Goal: Task Accomplishment & Management: Use online tool/utility

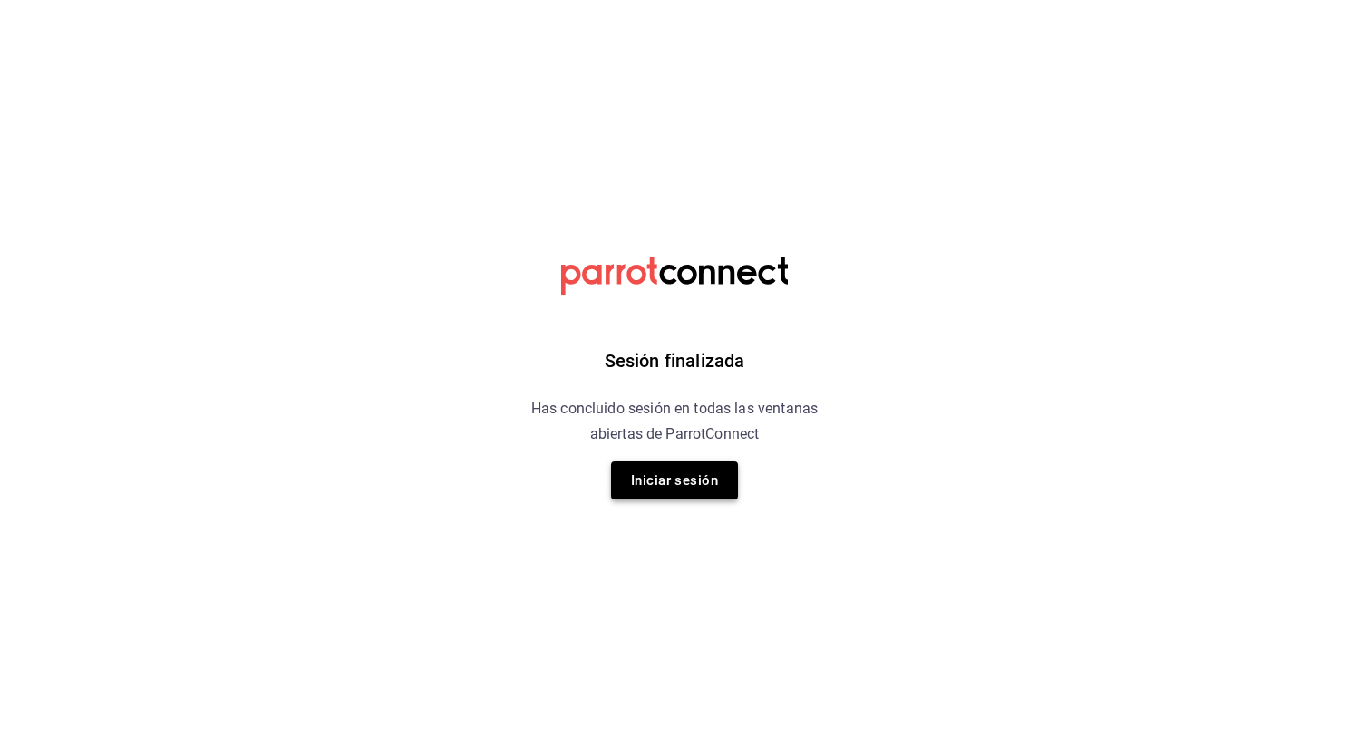
click at [688, 477] on button "Iniciar sesión" at bounding box center [674, 480] width 127 height 38
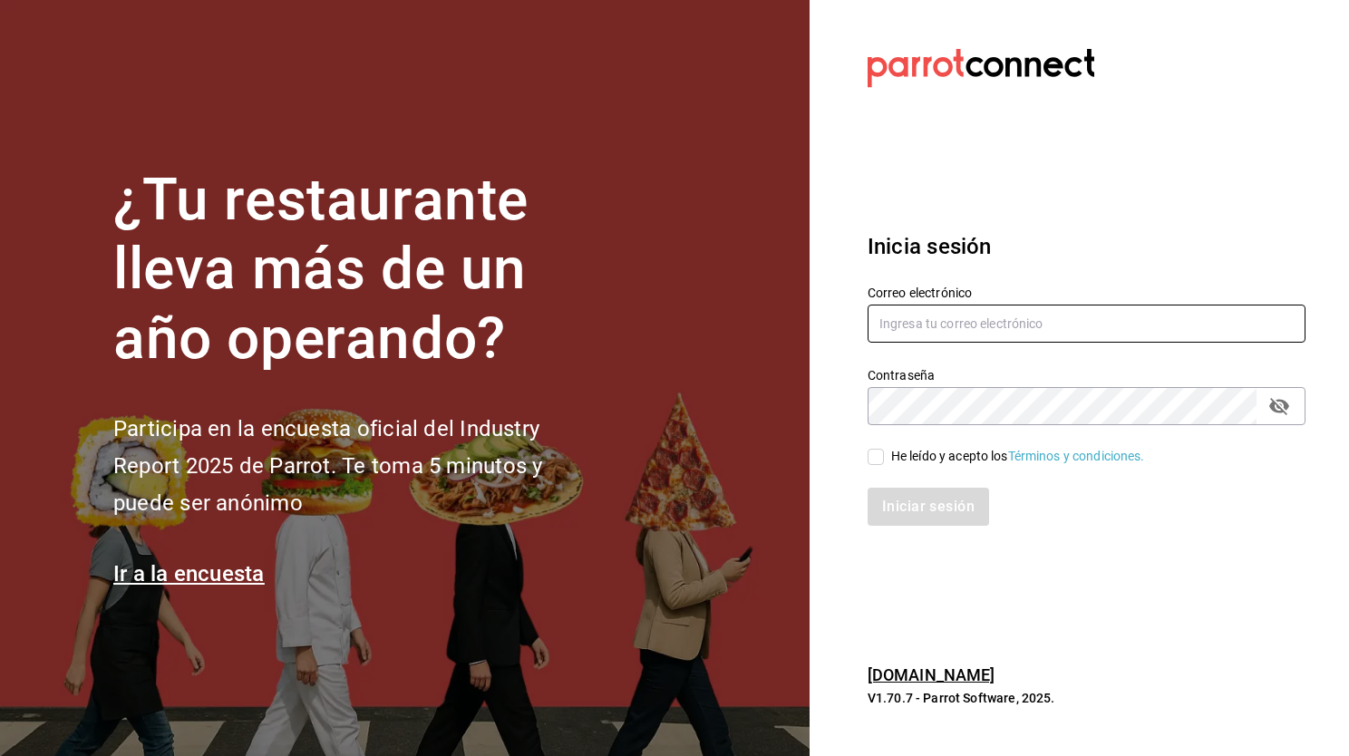
type input "[EMAIL_ADDRESS][DOMAIN_NAME]"
click at [880, 462] on input "He leído y acepto los Términos y condiciones." at bounding box center [875, 457] width 16 height 16
checkbox input "true"
click at [903, 488] on button "Iniciar sesión" at bounding box center [928, 507] width 123 height 38
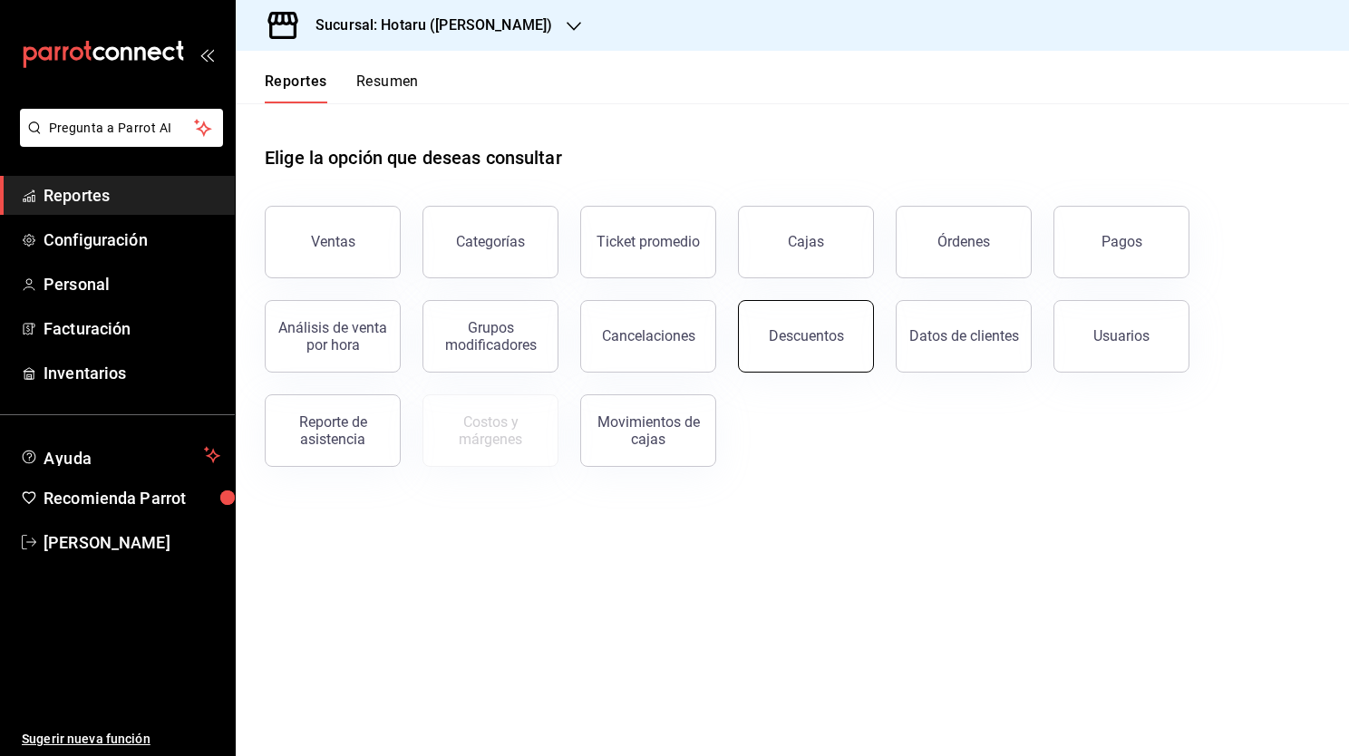
click at [844, 340] on button "Descuentos" at bounding box center [806, 336] width 136 height 73
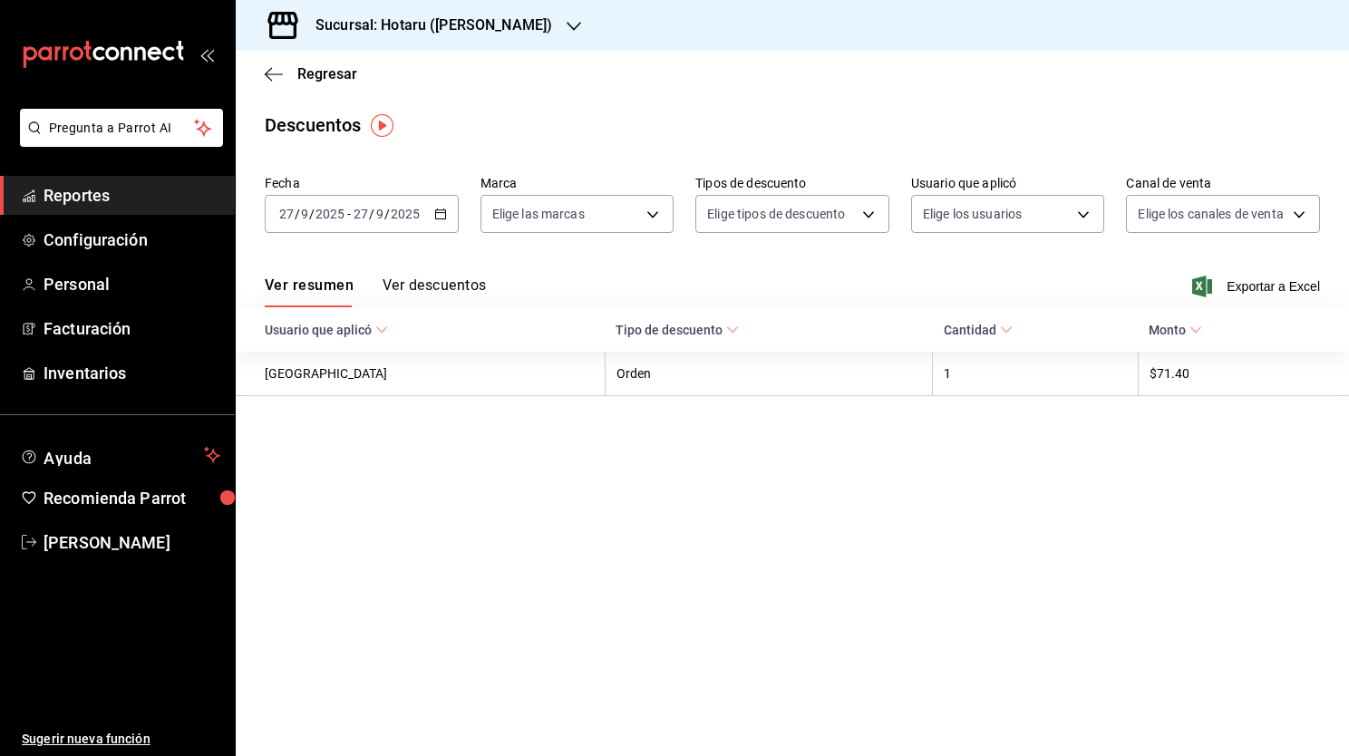
click at [442, 223] on div "2025-09-27 27 / 9 / 2025 - 2025-09-27 27 / 9 / 2025" at bounding box center [362, 214] width 194 height 38
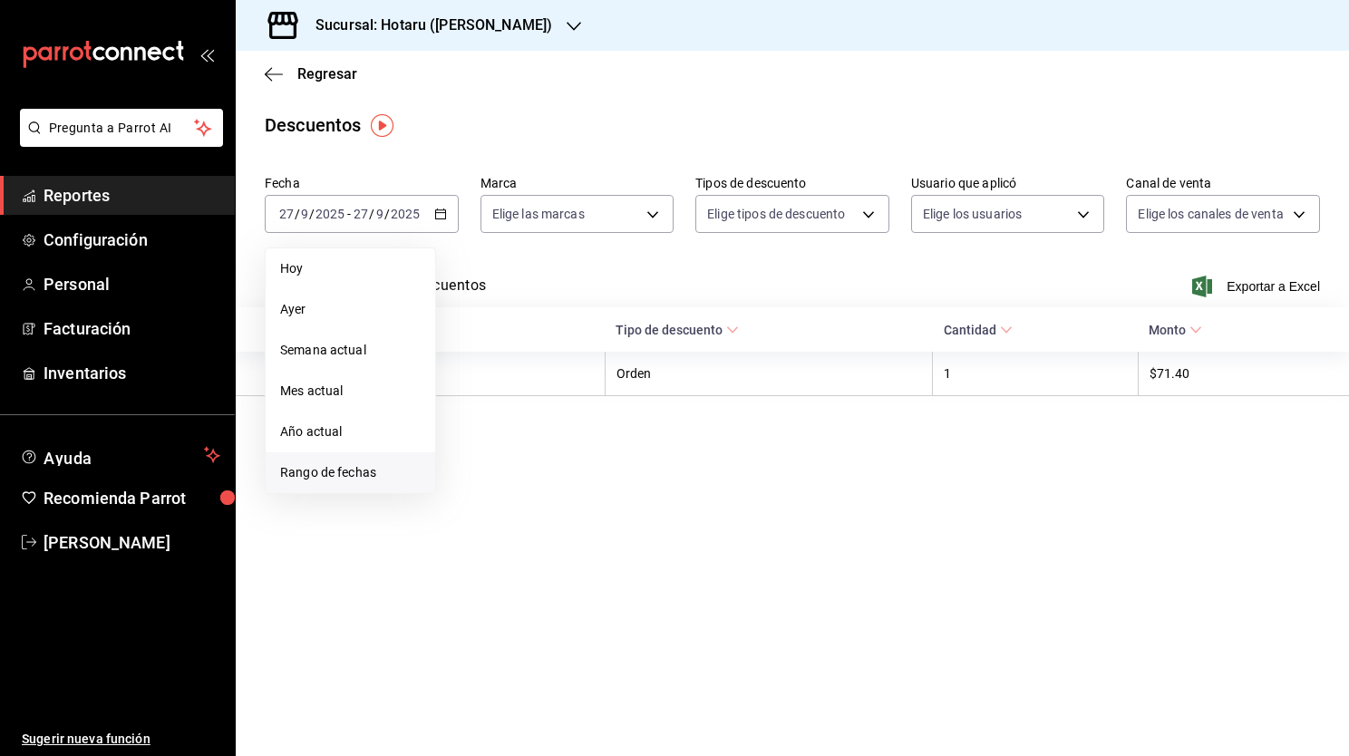
click at [363, 476] on span "Rango de fechas" at bounding box center [350, 472] width 140 height 19
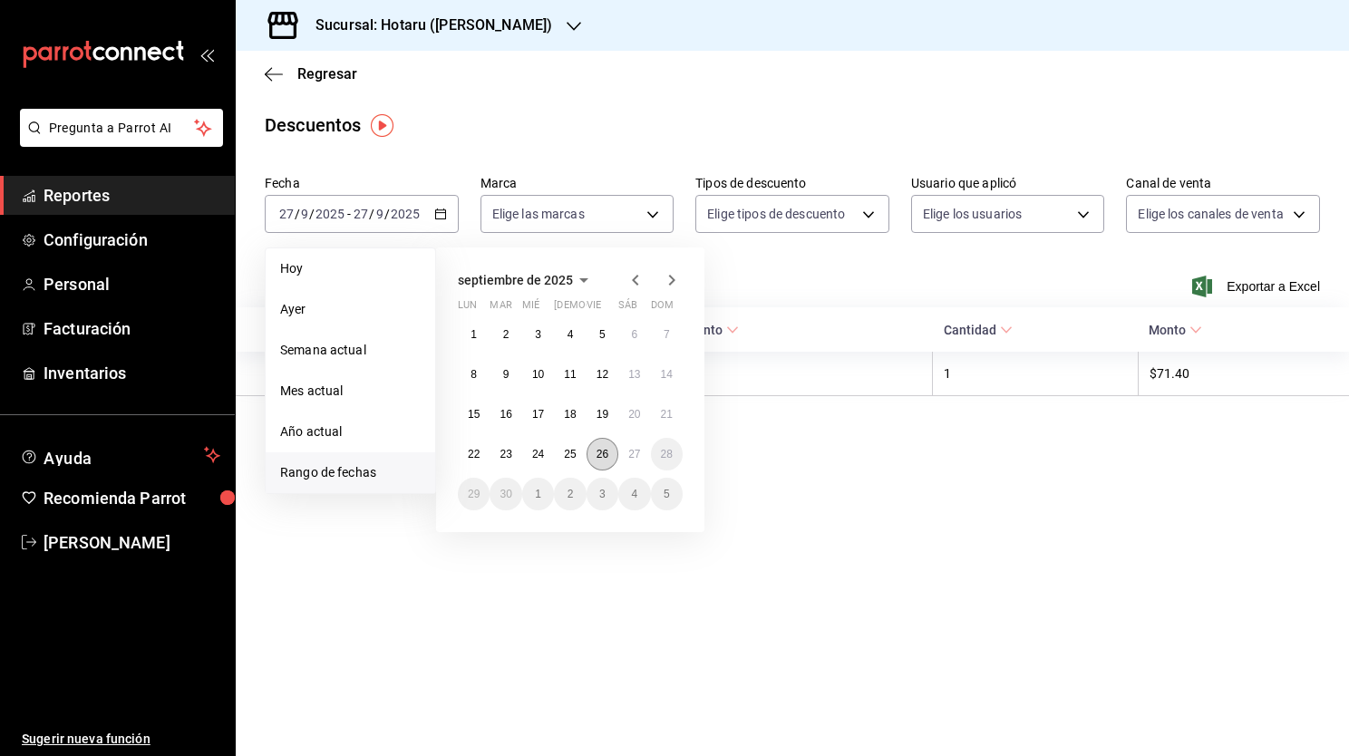
click at [603, 461] on button "26" at bounding box center [602, 454] width 32 height 33
click at [631, 461] on button "27" at bounding box center [634, 454] width 32 height 33
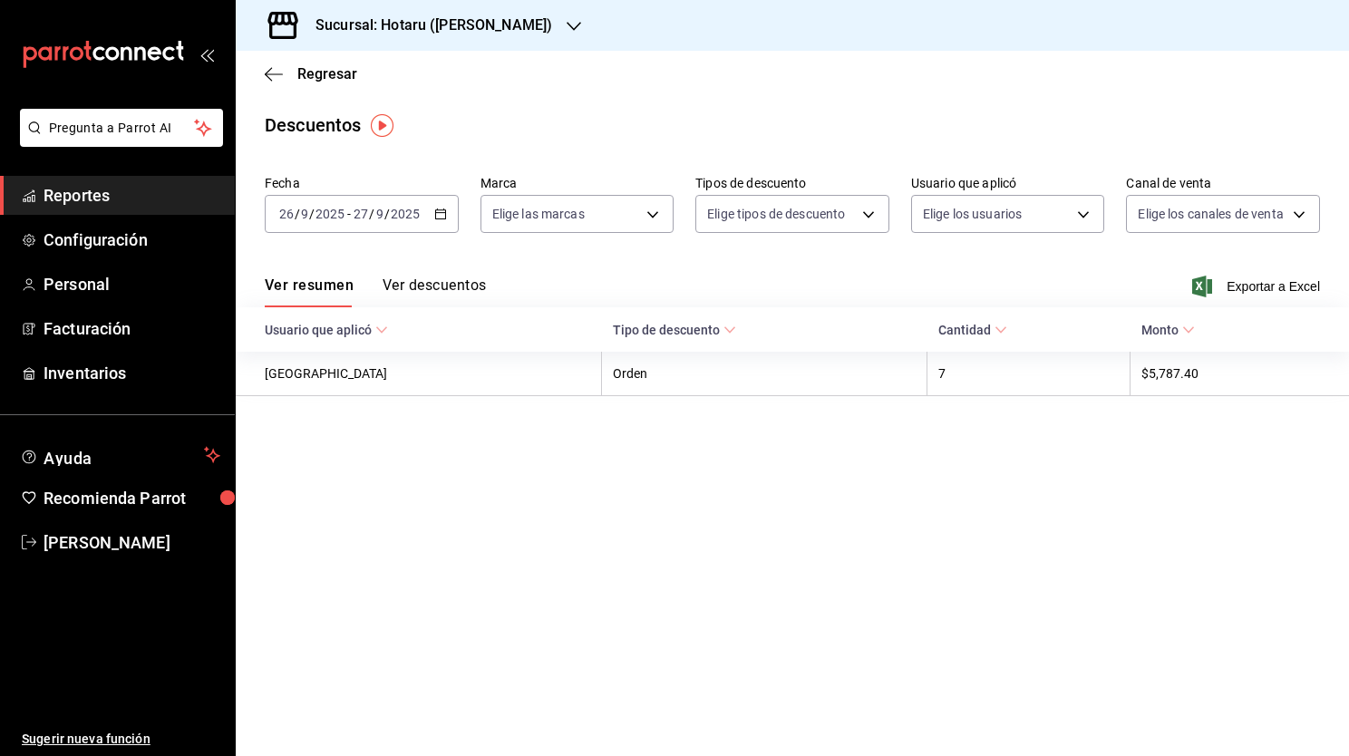
click at [566, 20] on icon "button" at bounding box center [573, 26] width 15 height 15
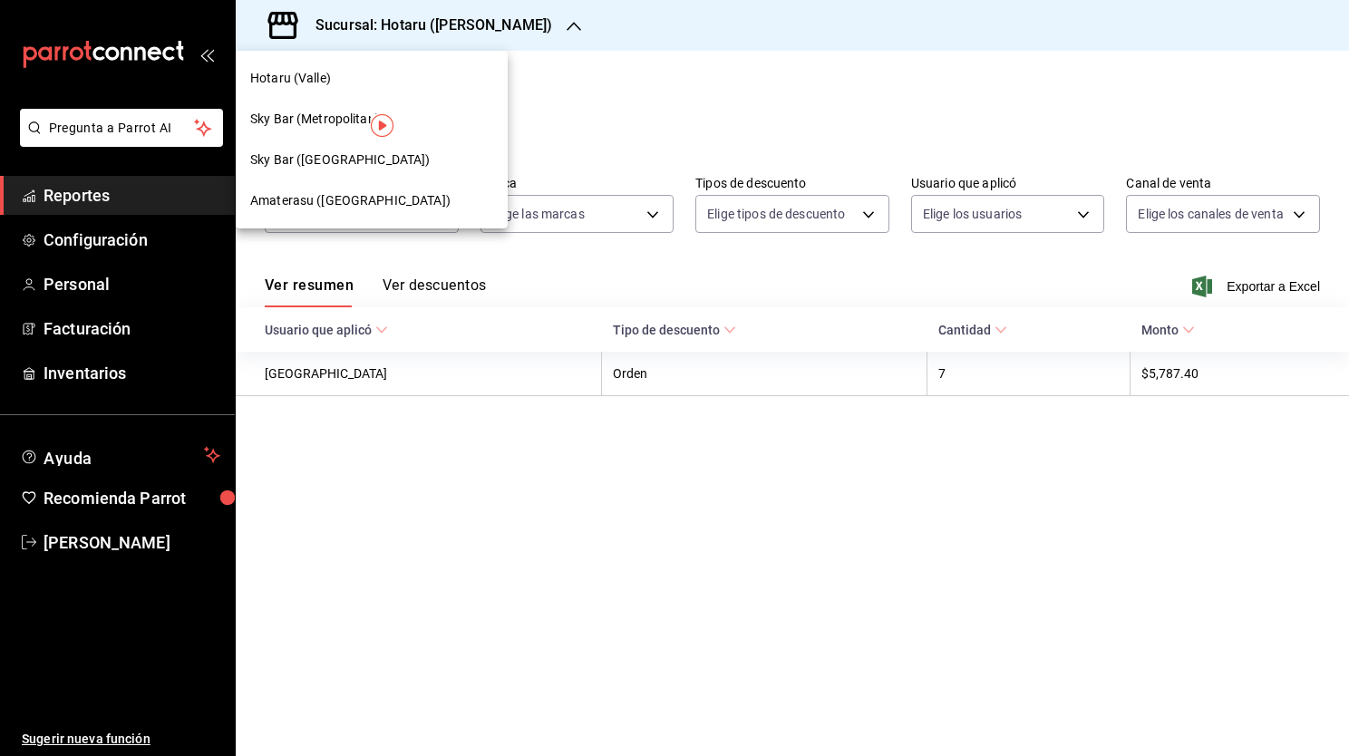
click at [435, 202] on div "Amaterasu (Metropolitan)" at bounding box center [371, 200] width 243 height 19
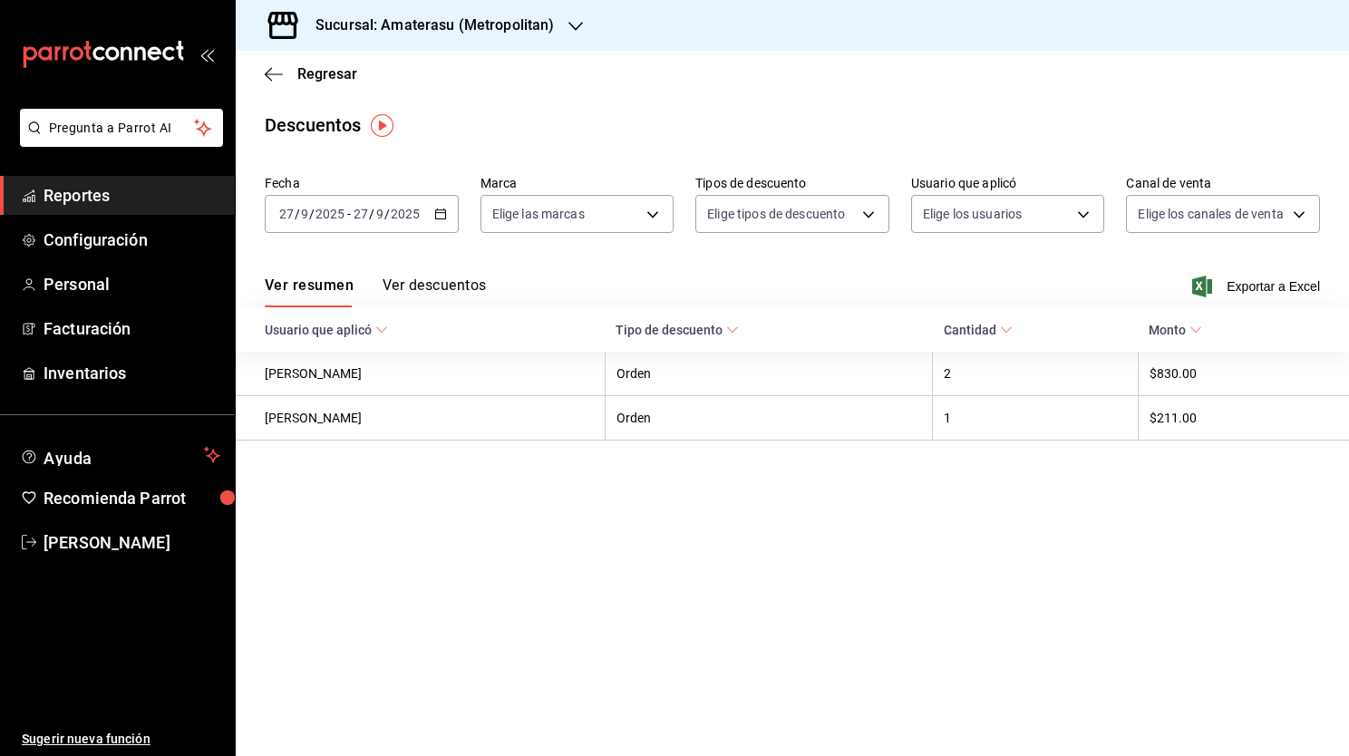
click at [419, 218] on input "2025" at bounding box center [405, 214] width 31 height 15
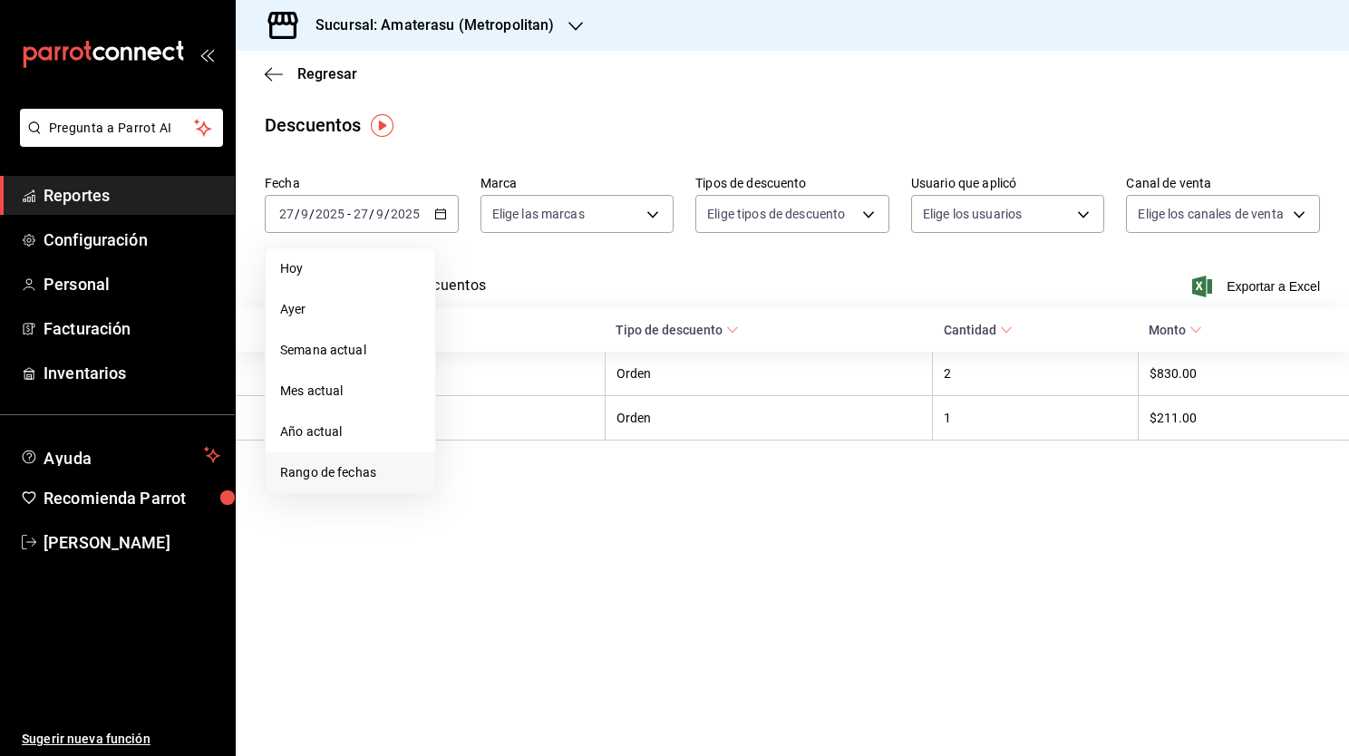
click at [366, 479] on span "Rango de fechas" at bounding box center [350, 472] width 140 height 19
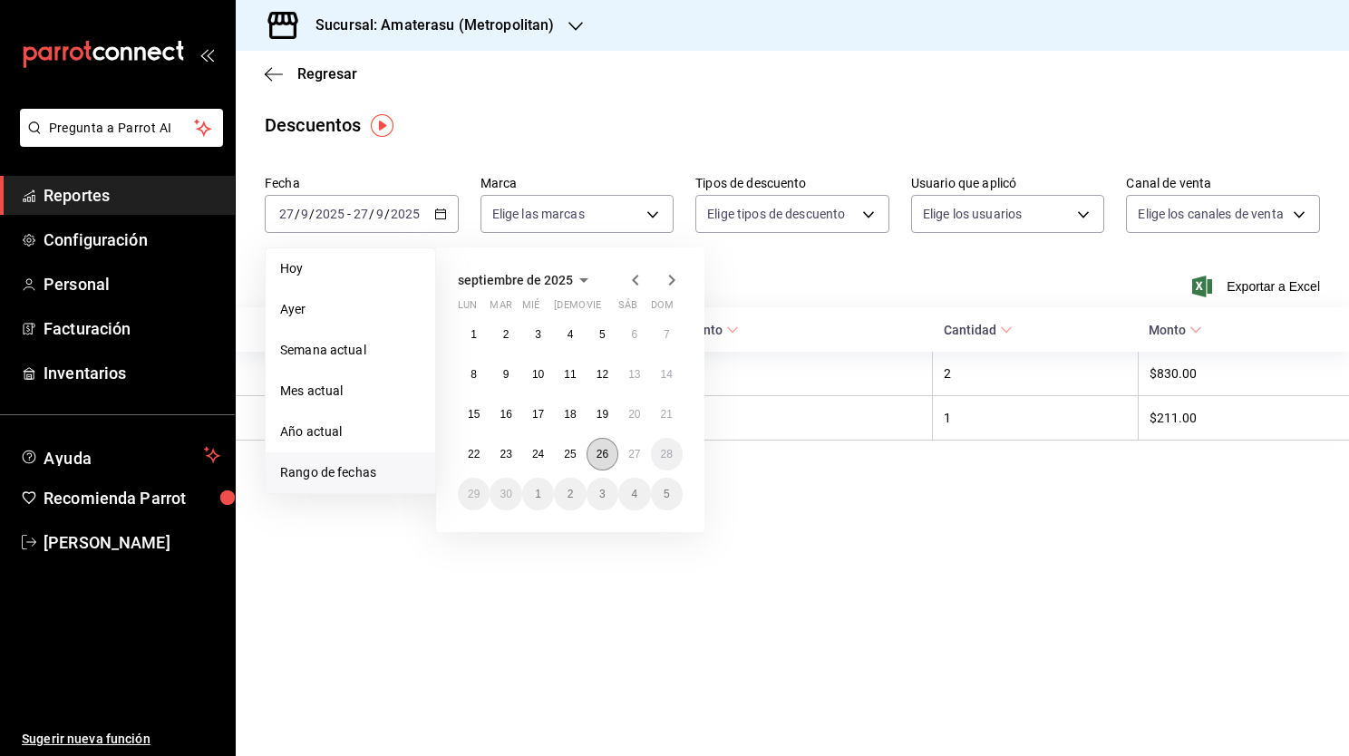
click at [605, 455] on abbr "26" at bounding box center [602, 454] width 12 height 13
click at [624, 456] on button "27" at bounding box center [634, 454] width 32 height 33
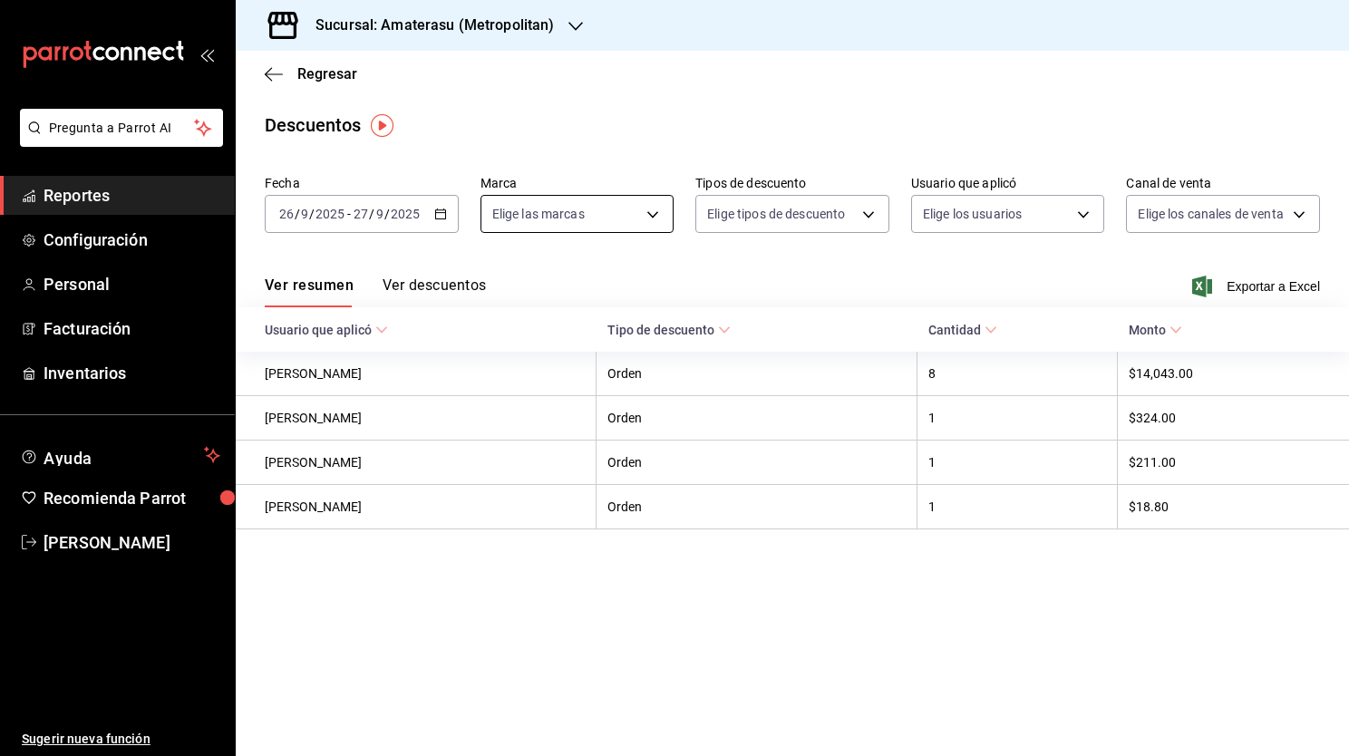
click at [654, 216] on body "Pregunta a Parrot AI Reportes Configuración Personal Facturación Inventarios Ay…" at bounding box center [674, 378] width 1349 height 756
click at [576, 387] on span "Sky Bar - Metropolitan" at bounding box center [602, 385] width 144 height 19
type input "f3afaab8-8c3d-4e49-a299-af9bdf6027b2"
checkbox input "true"
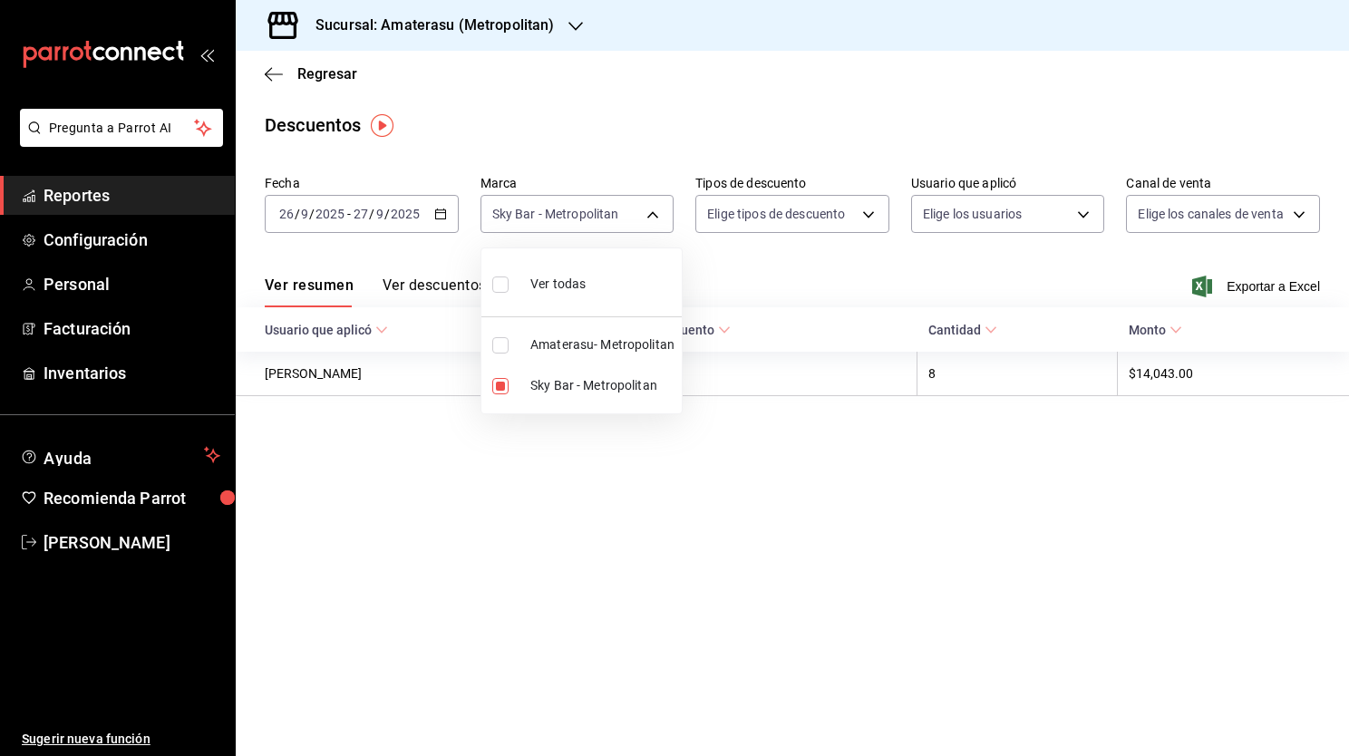
click at [428, 286] on div at bounding box center [674, 378] width 1349 height 756
click at [431, 271] on div "Ver resumen Ver descuentos Exportar a Excel" at bounding box center [792, 281] width 1113 height 53
click at [427, 288] on button "Ver descuentos" at bounding box center [433, 291] width 103 height 31
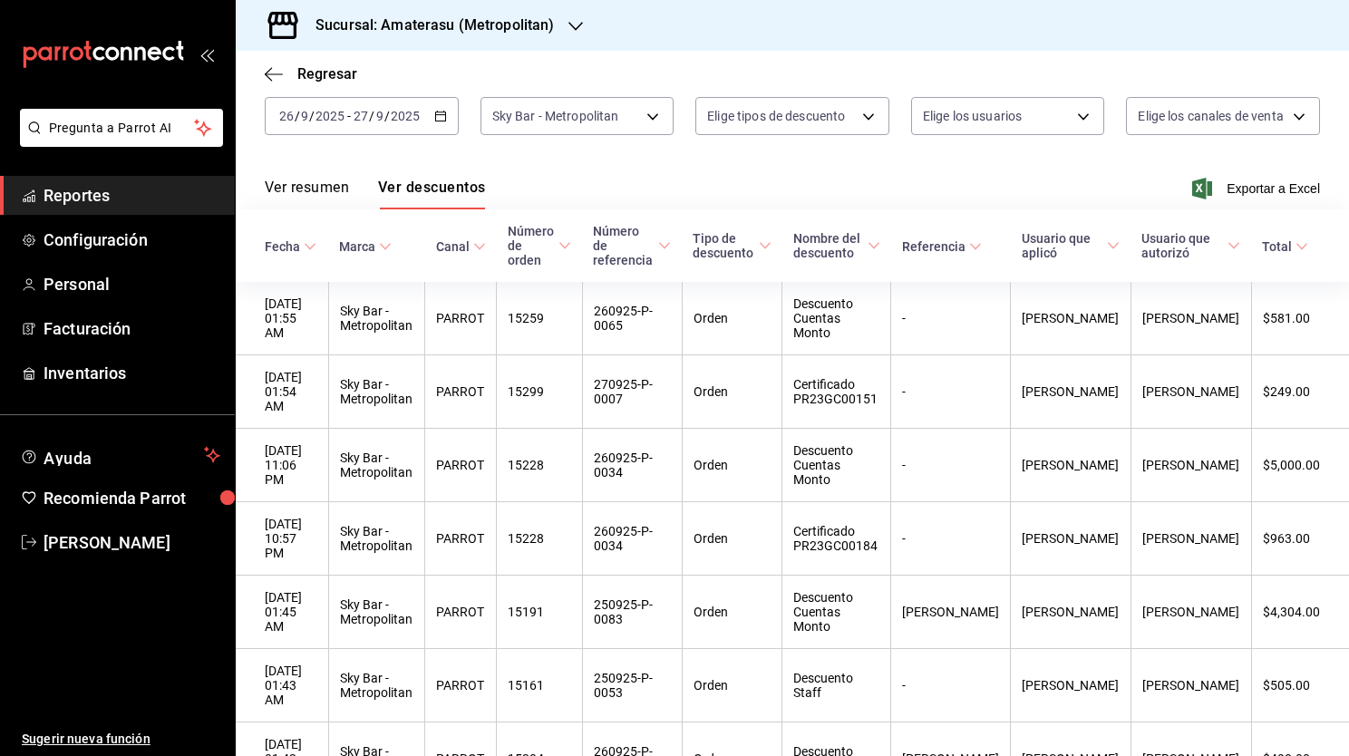
scroll to position [94, 0]
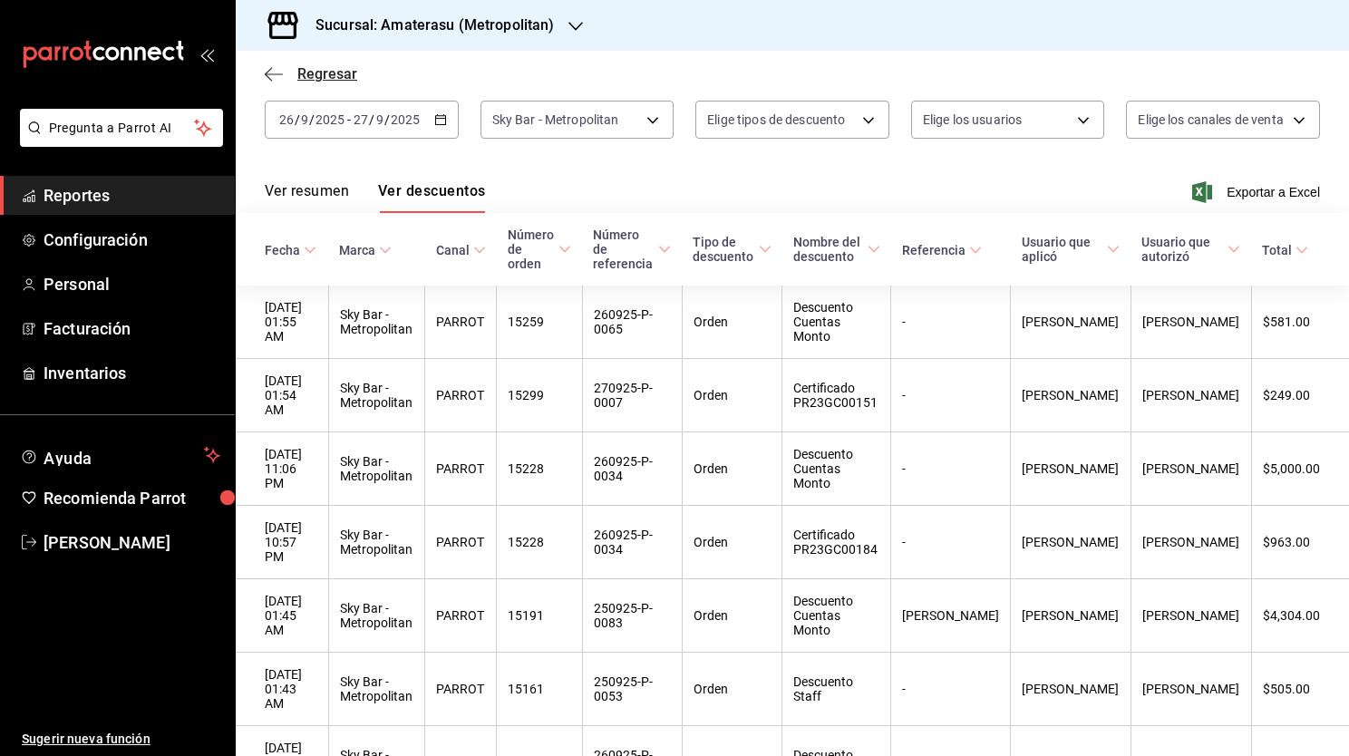
click at [272, 68] on icon "button" at bounding box center [274, 74] width 18 height 16
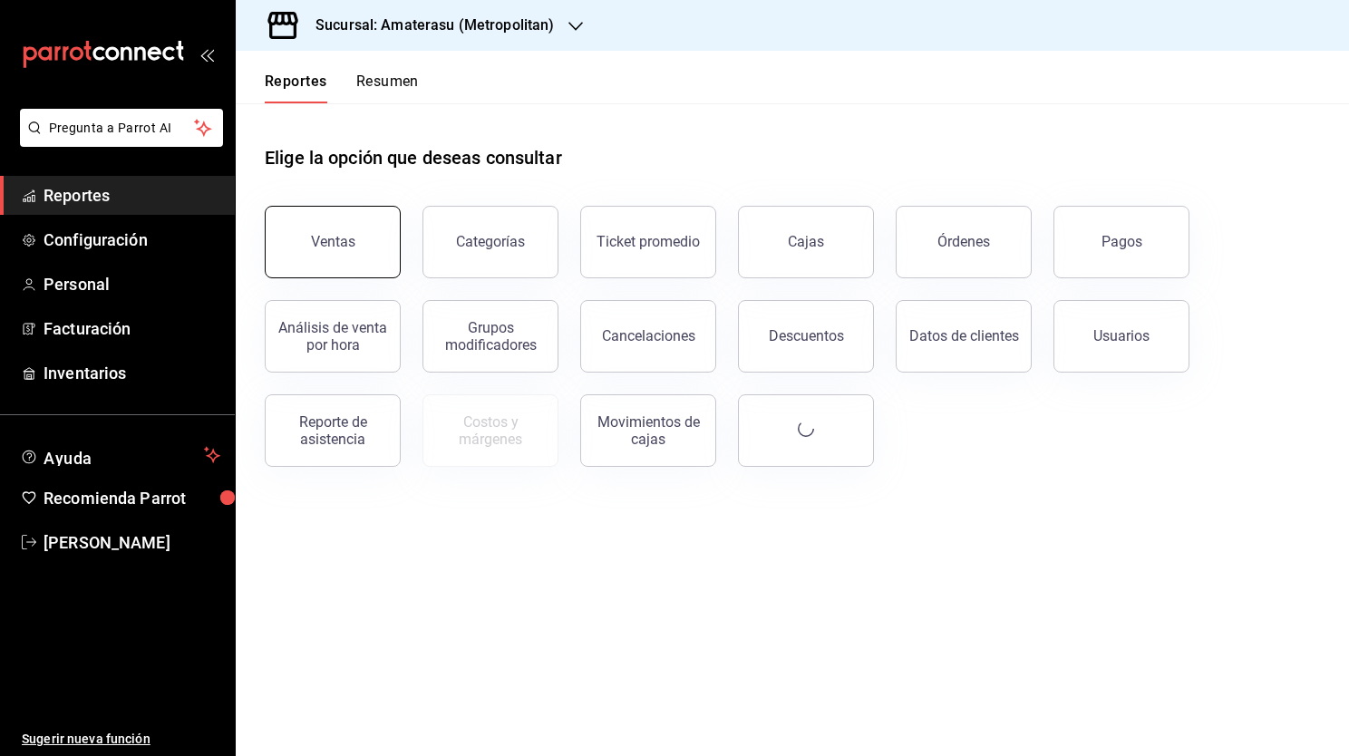
click at [334, 250] on button "Ventas" at bounding box center [333, 242] width 136 height 73
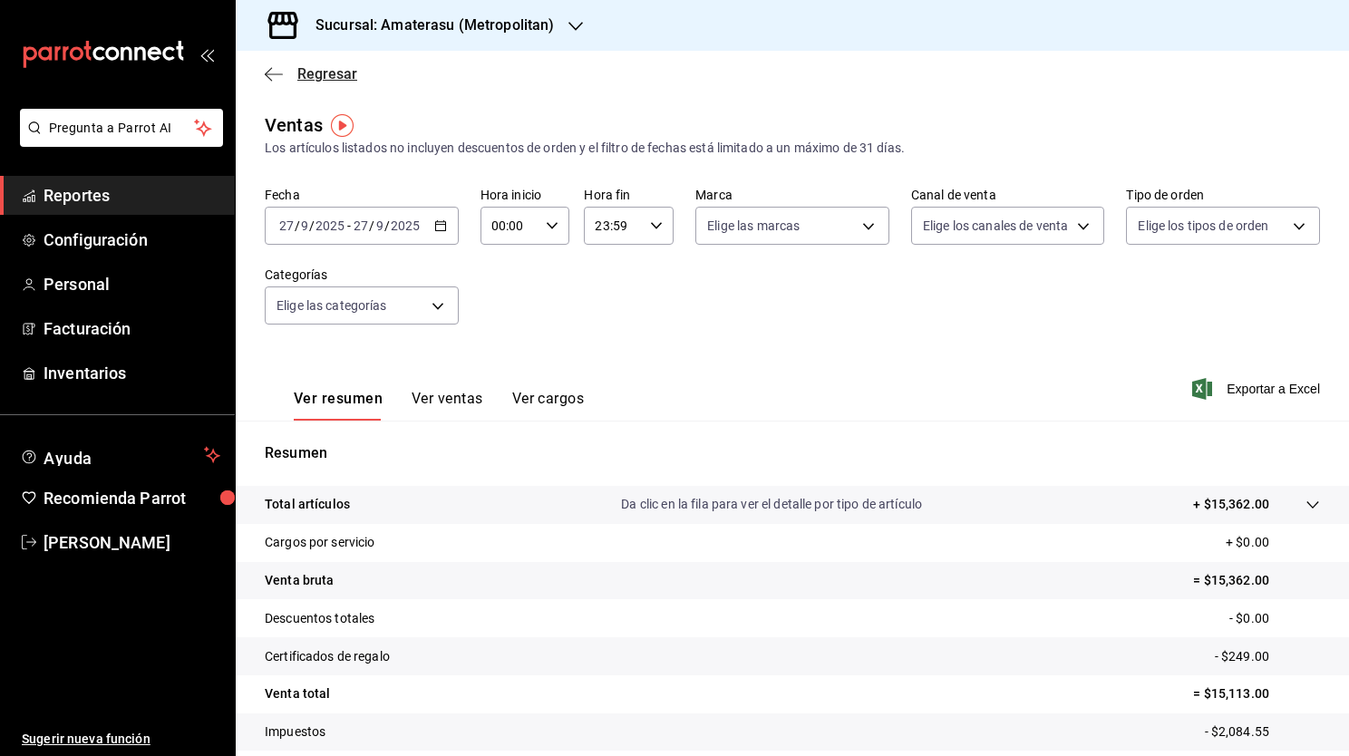
click at [272, 73] on icon "button" at bounding box center [274, 73] width 18 height 1
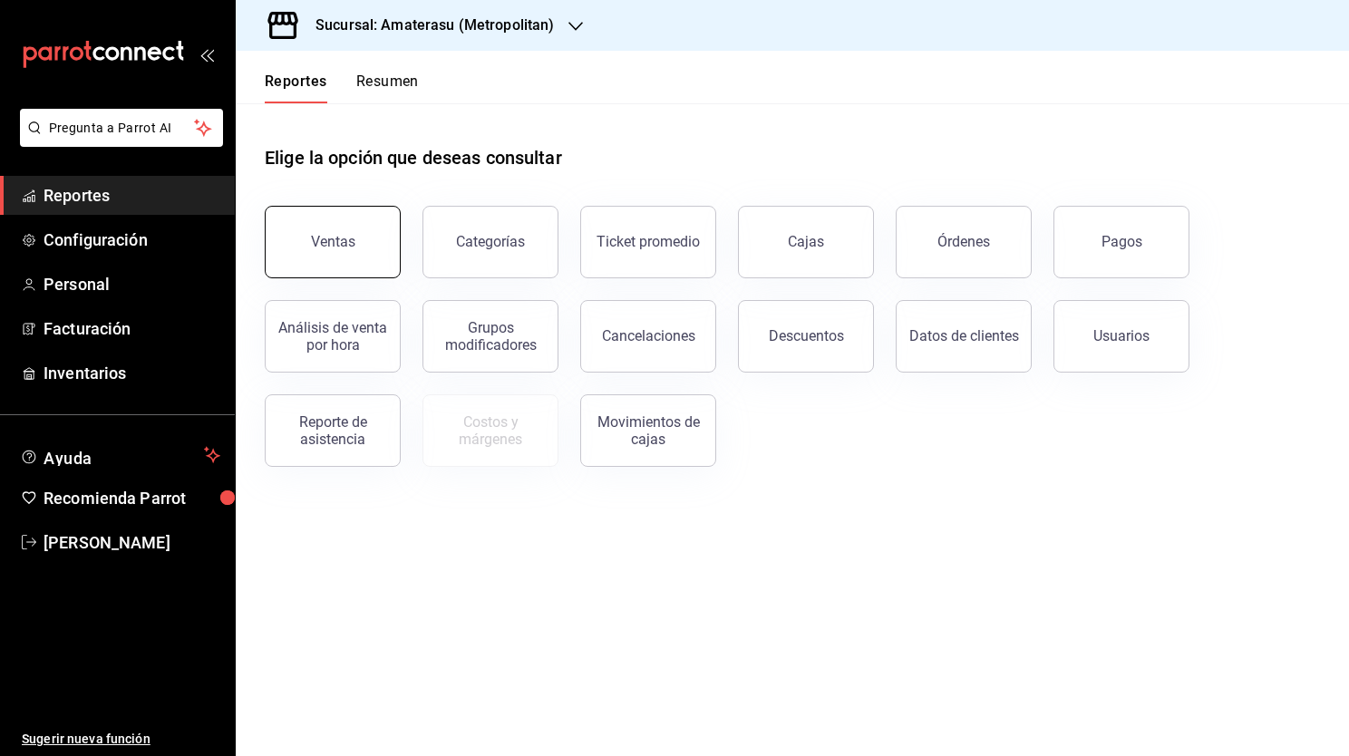
click at [347, 242] on div "Ventas" at bounding box center [333, 241] width 44 height 17
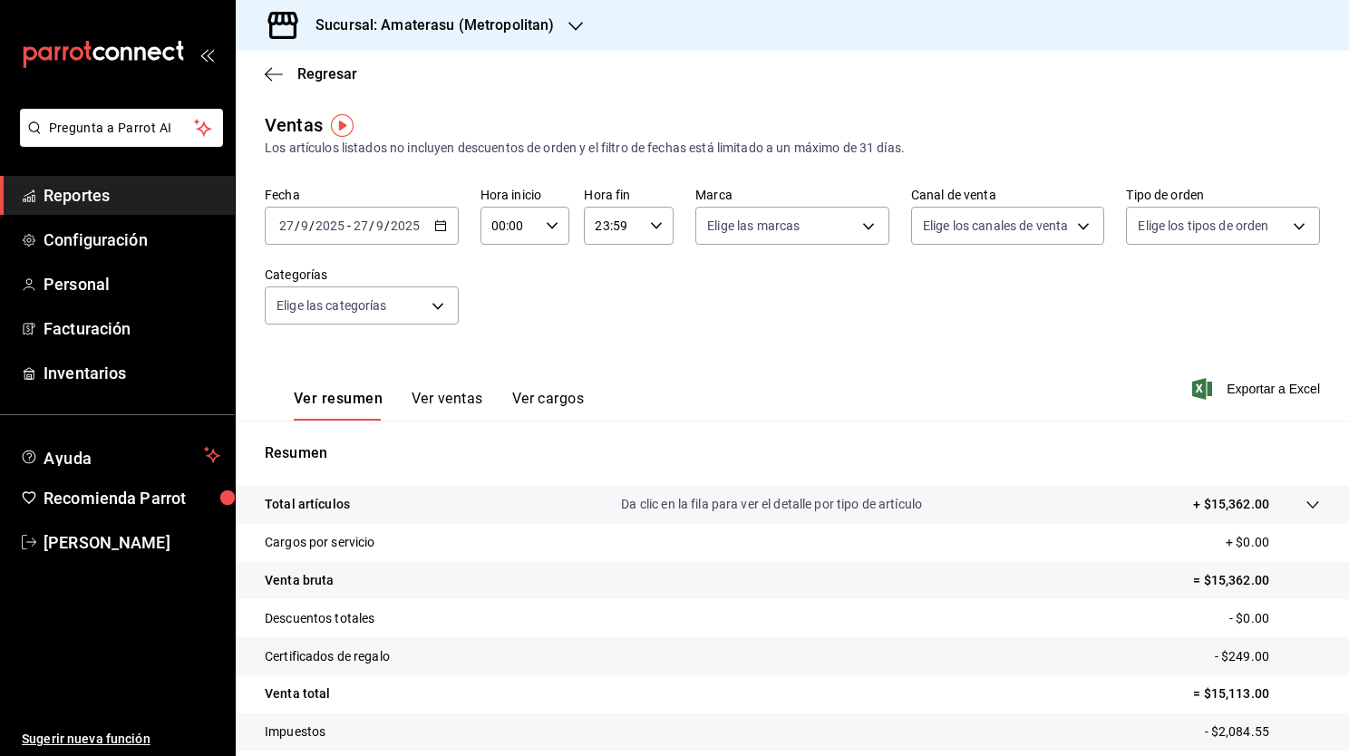
click at [442, 230] on \(Stroke\) "button" at bounding box center [440, 226] width 11 height 10
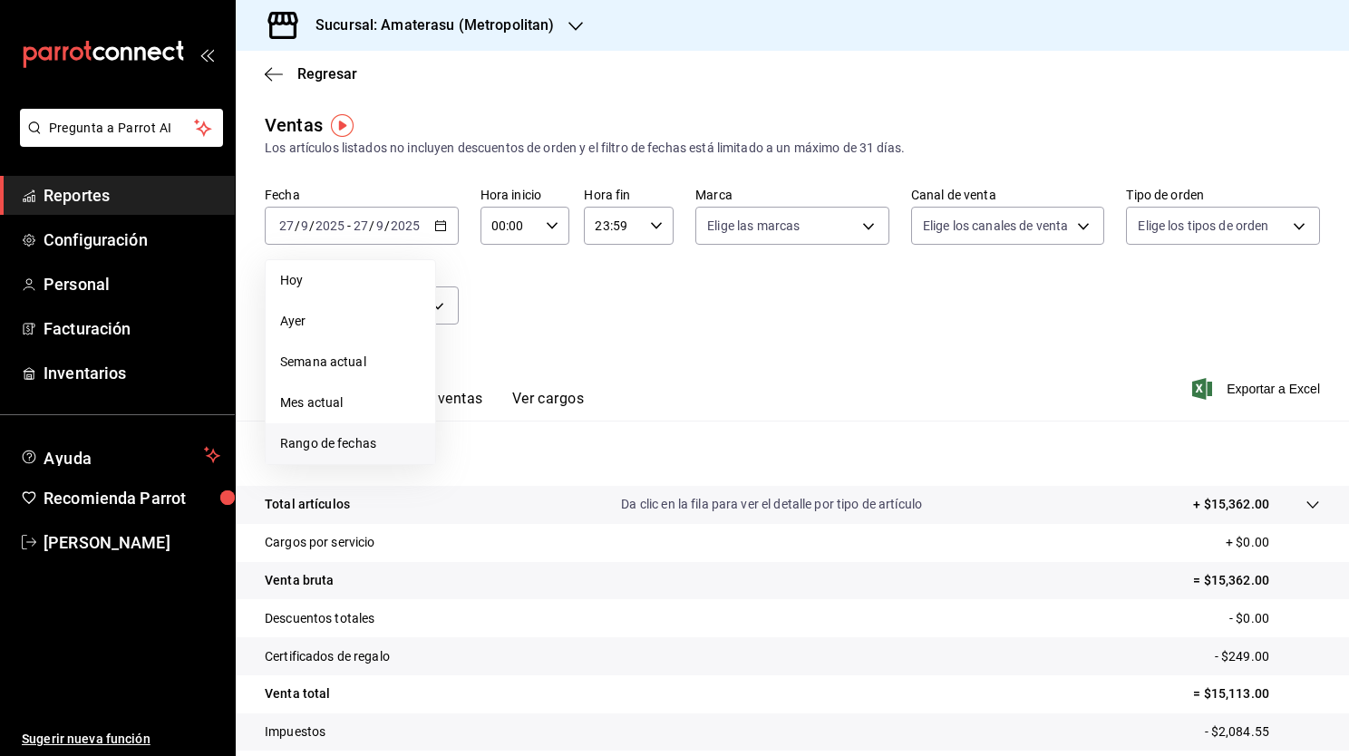
click at [384, 455] on li "Rango de fechas" at bounding box center [350, 443] width 169 height 41
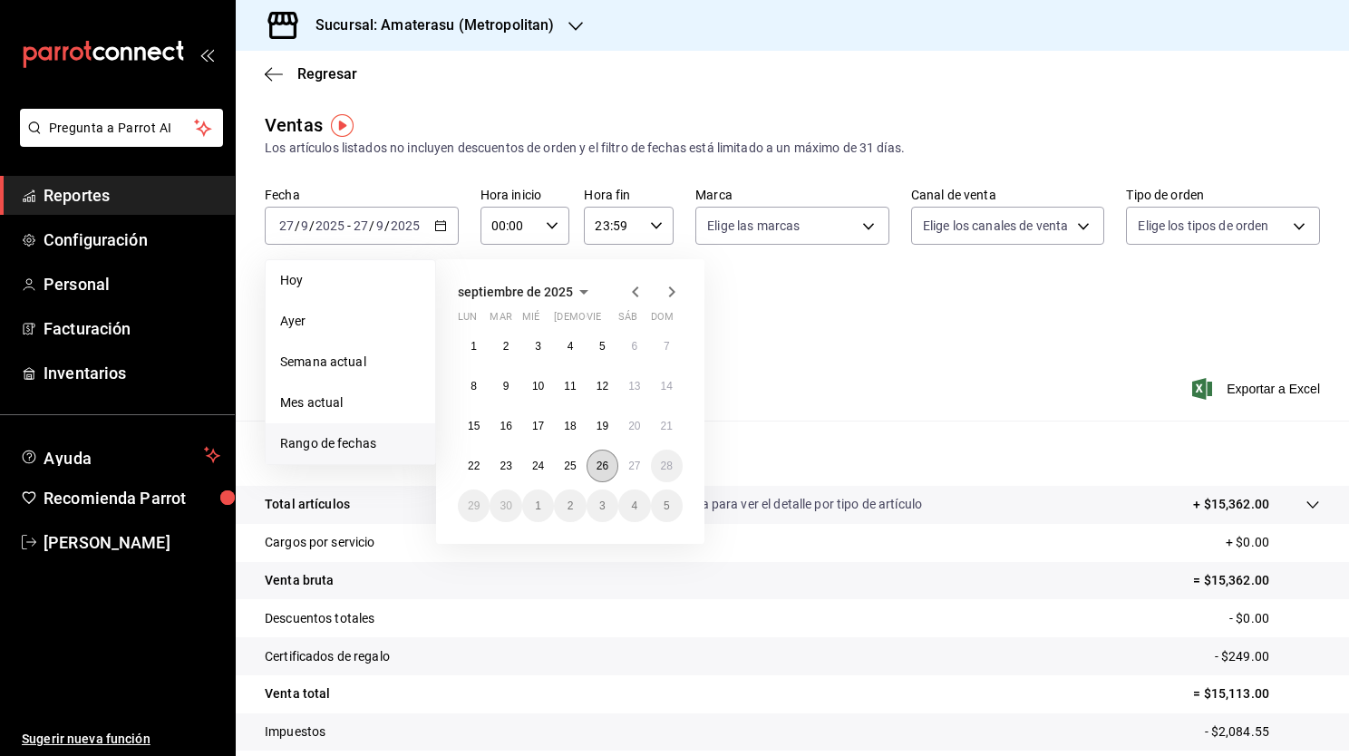
click at [595, 472] on button "26" at bounding box center [602, 466] width 32 height 33
click at [634, 466] on abbr "27" at bounding box center [634, 466] width 12 height 13
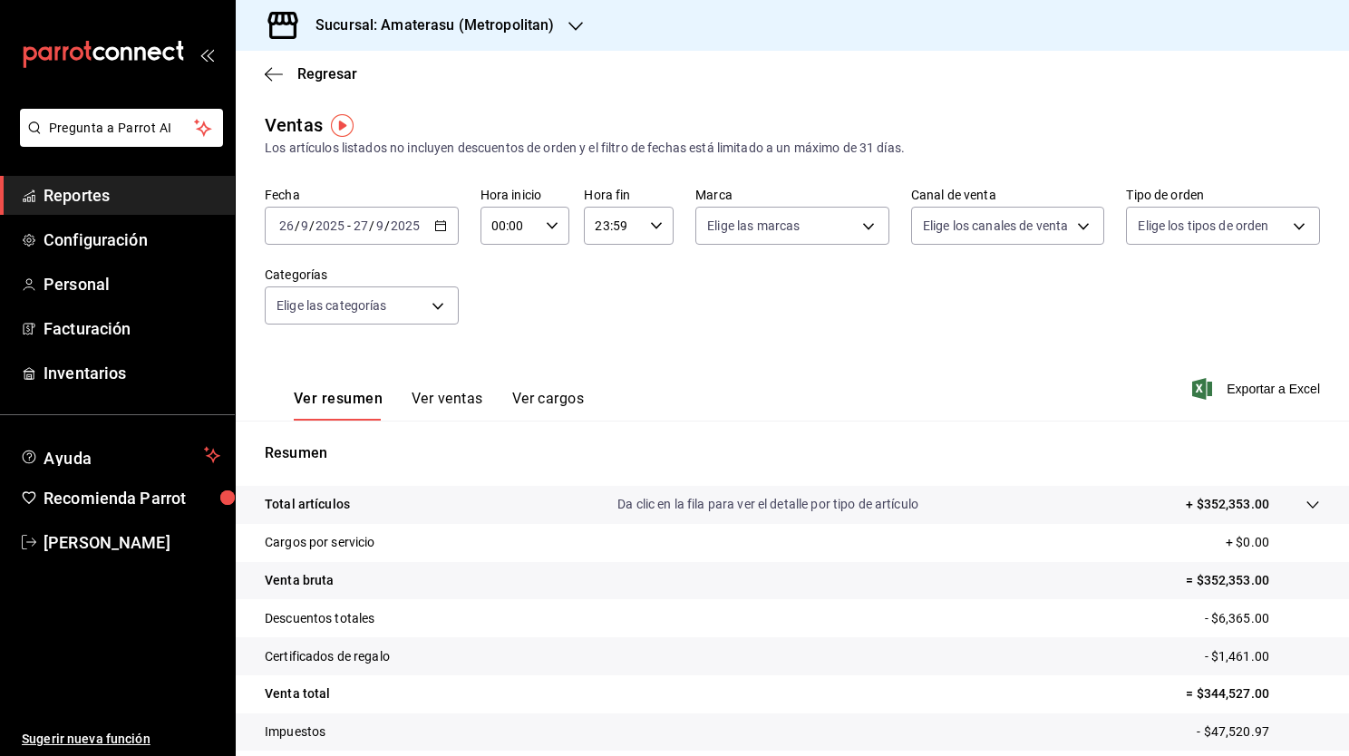
click at [551, 234] on div "00:00 Hora inicio" at bounding box center [525, 226] width 90 height 38
click at [497, 377] on button "02" at bounding box center [499, 359] width 37 height 36
type input "02:00"
click at [497, 377] on span "05" at bounding box center [499, 380] width 15 height 15
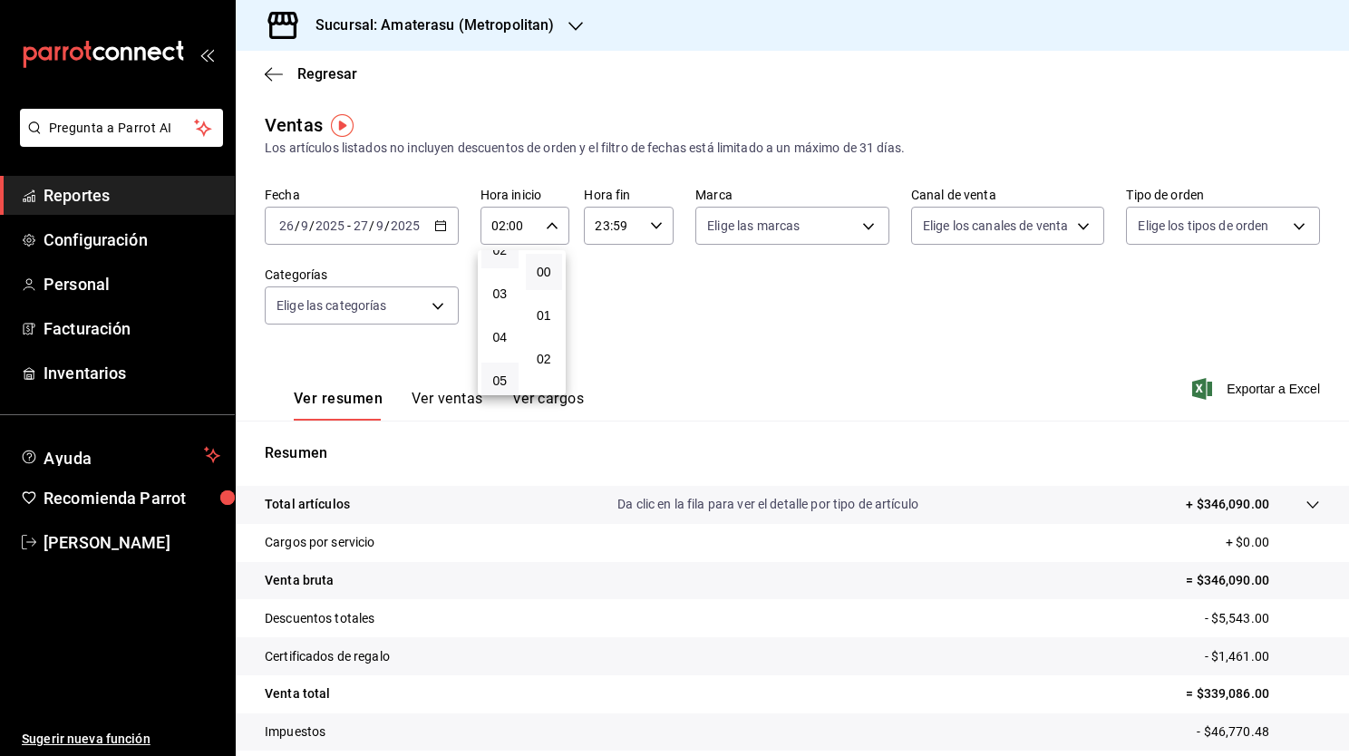
type input "05:00"
click at [711, 317] on div at bounding box center [674, 378] width 1349 height 756
click at [834, 245] on div "Fecha 2025-09-26 26 / 9 / 2025 - 2025-09-27 27 / 9 / 2025 Hora inicio 05:00 Hor…" at bounding box center [792, 267] width 1055 height 160
click at [854, 230] on body "Pregunta a Parrot AI Reportes Configuración Personal Facturación Inventarios Ay…" at bounding box center [674, 378] width 1349 height 756
click at [707, 402] on input "checkbox" at bounding box center [710, 398] width 16 height 16
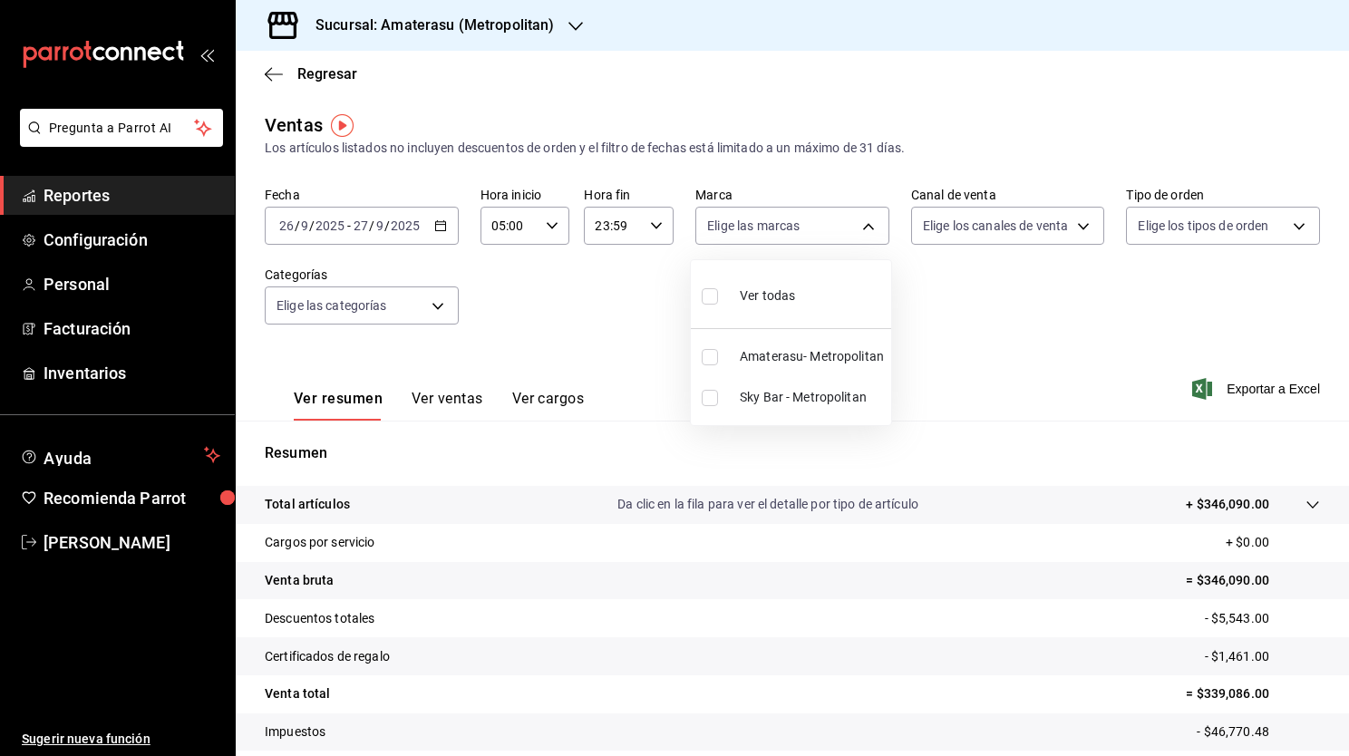
checkbox input "true"
type input "f3afaab8-8c3d-4e49-a299-af9bdf6027b2"
drag, startPoint x: 1338, startPoint y: 452, endPoint x: 1341, endPoint y: 583, distance: 130.6
click at [1341, 583] on div at bounding box center [674, 378] width 1349 height 756
click at [442, 384] on div "Ver resumen Ver ventas Ver cargos" at bounding box center [424, 394] width 319 height 53
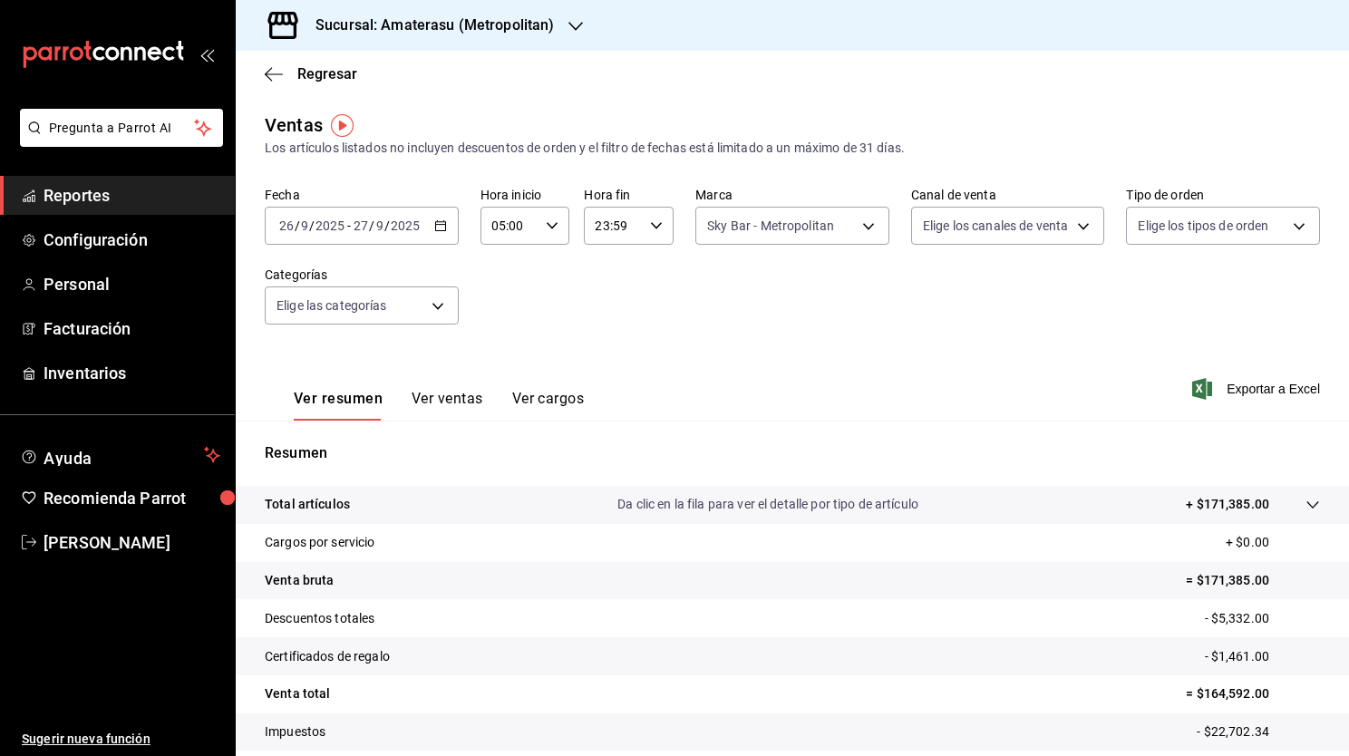
click at [436, 398] on button "Ver ventas" at bounding box center [447, 405] width 72 height 31
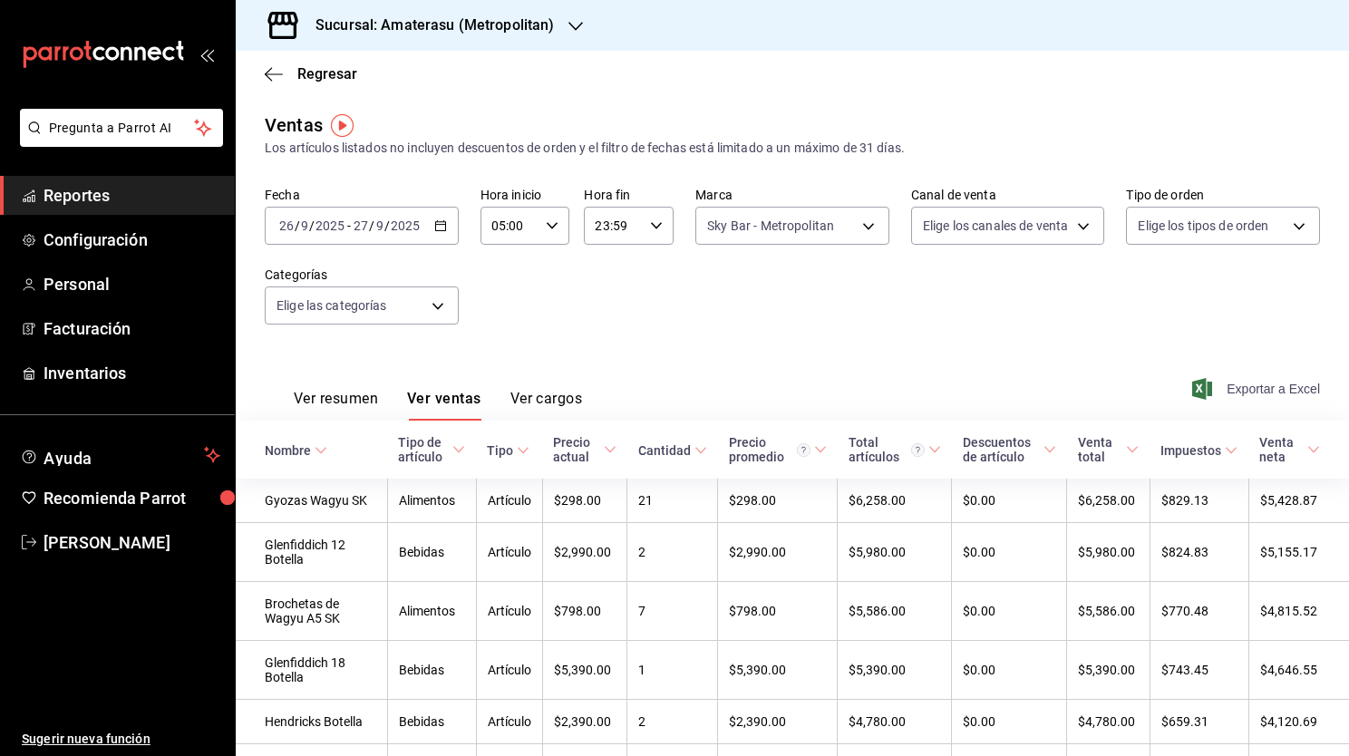
click at [1242, 390] on span "Exportar a Excel" at bounding box center [1257, 389] width 124 height 22
